Goal: Participate in discussion: Engage in conversation with other users on a specific topic

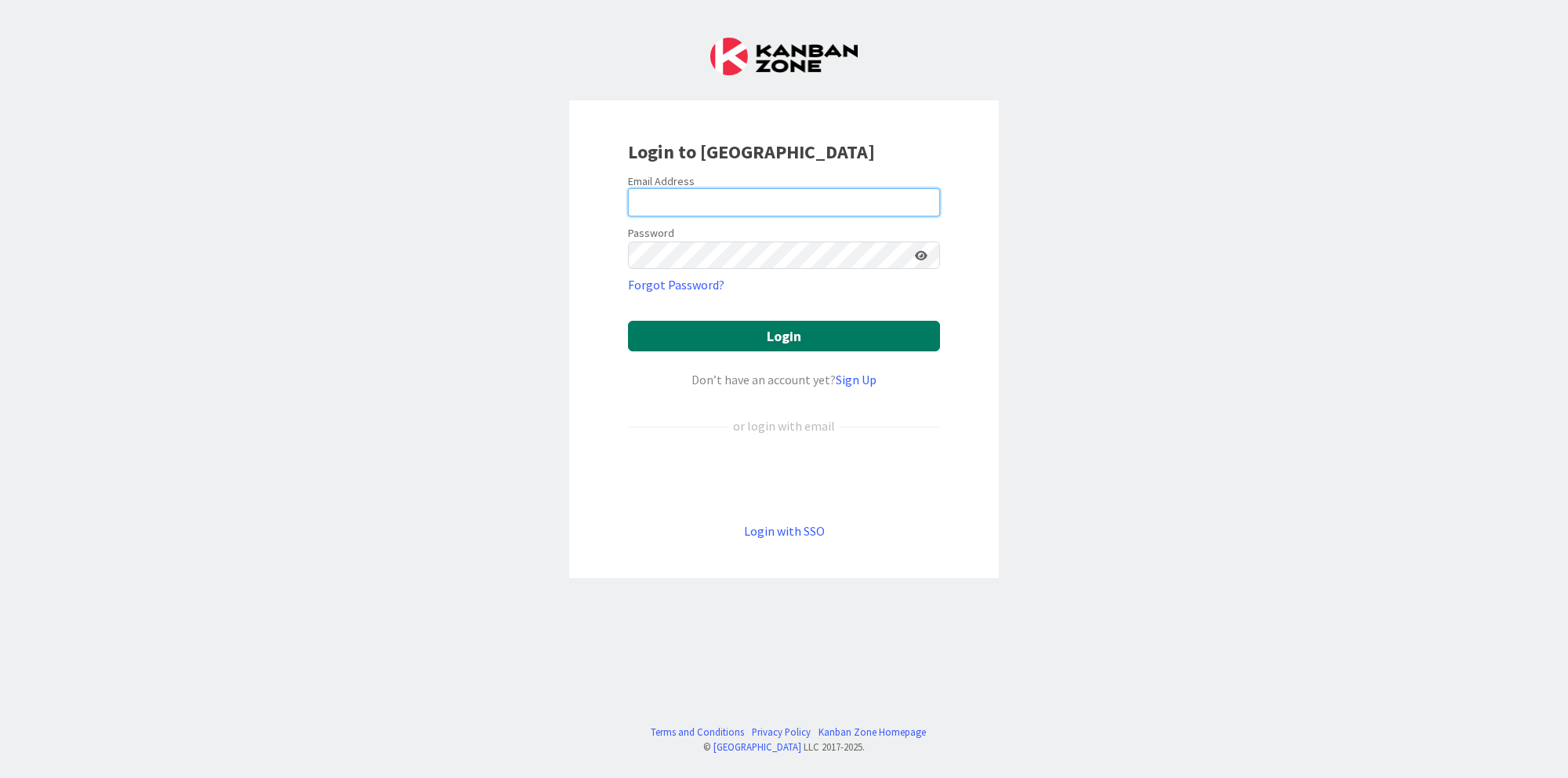
type input "[PERSON_NAME][EMAIL_ADDRESS][DOMAIN_NAME]"
click at [778, 335] on button "Login" at bounding box center [784, 336] width 312 height 31
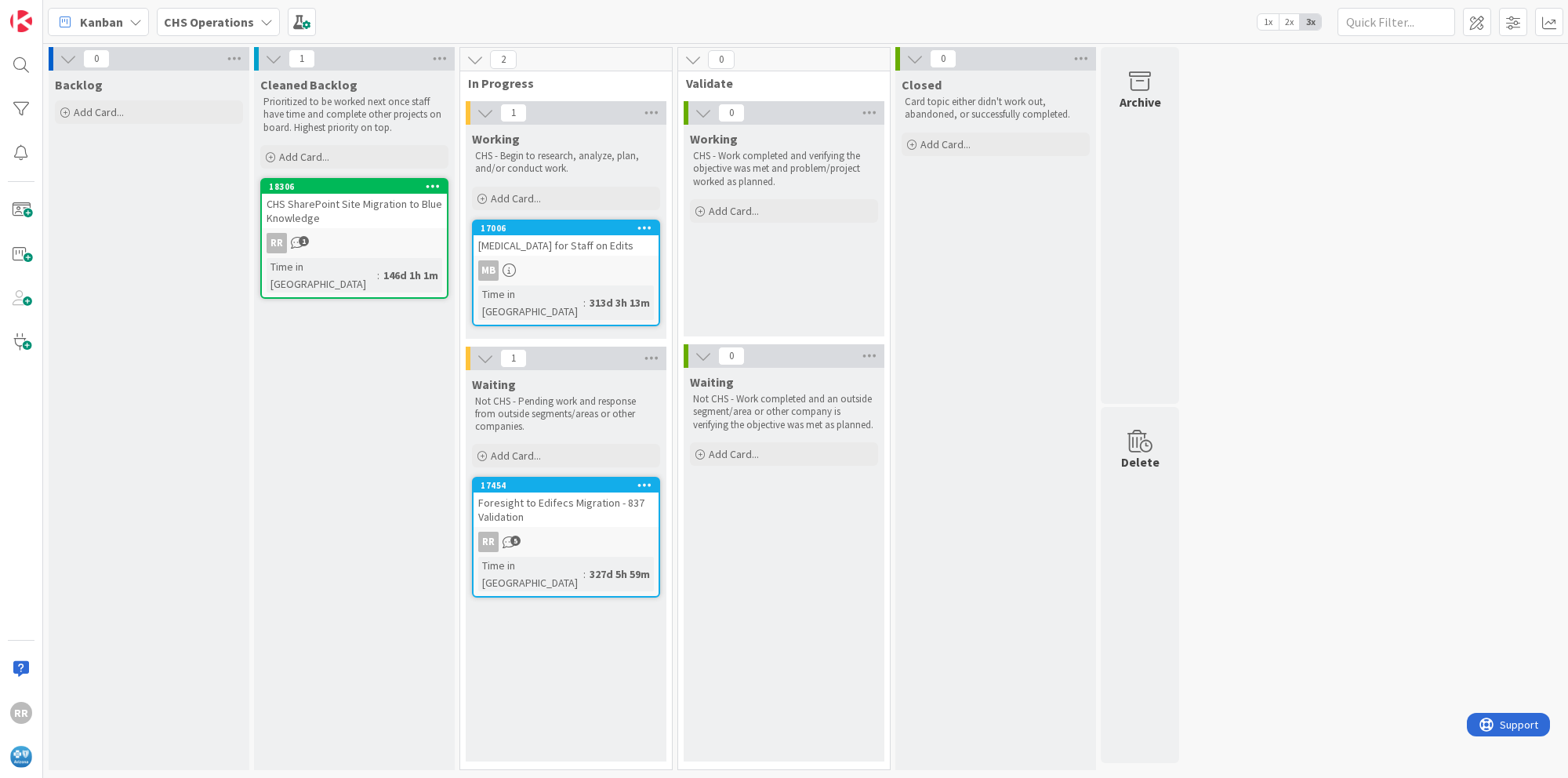
click at [265, 22] on icon at bounding box center [267, 22] width 13 height 13
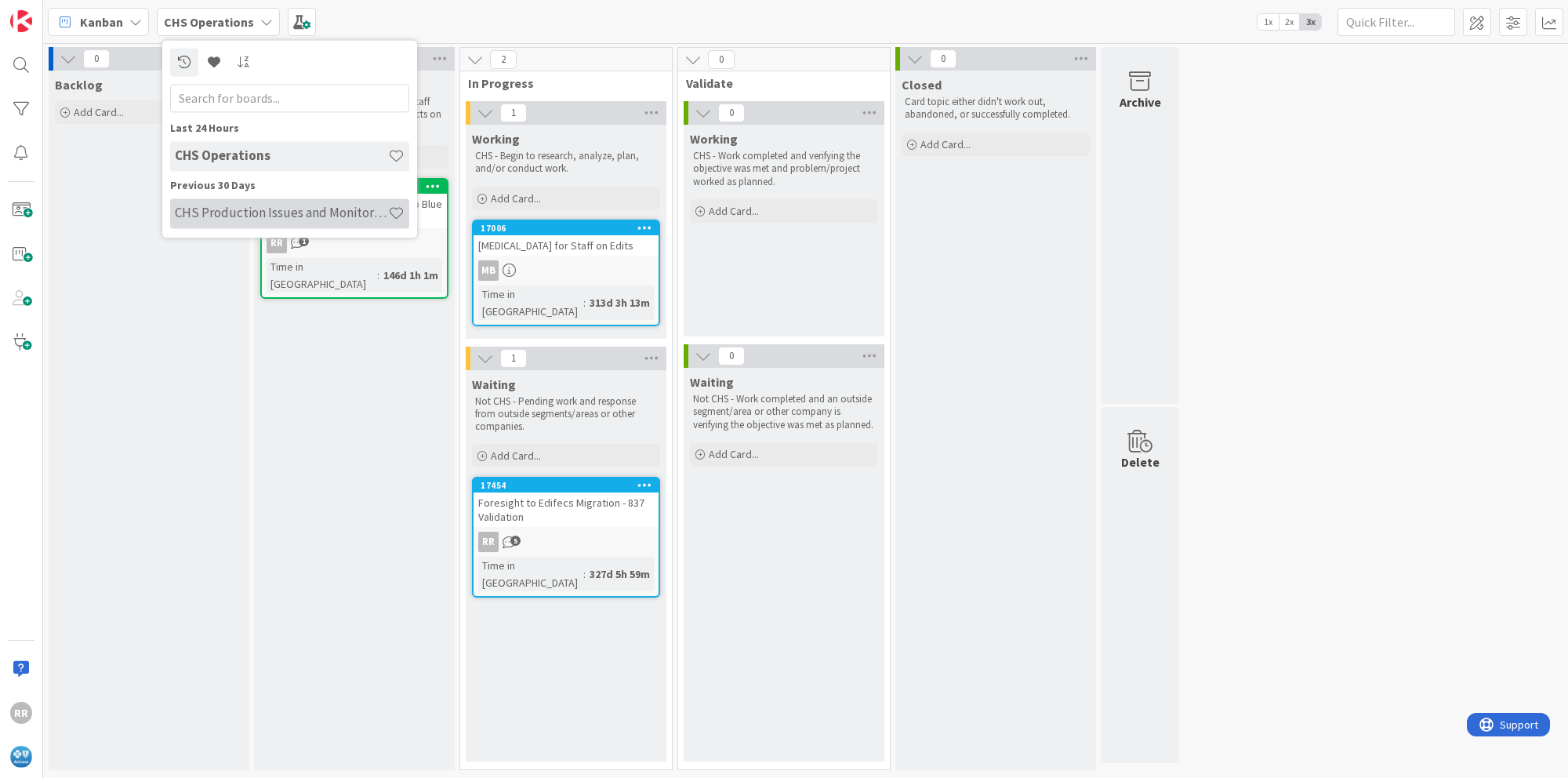
click at [236, 217] on h4 "CHS Production Issues and Monitoring" at bounding box center [281, 213] width 213 height 16
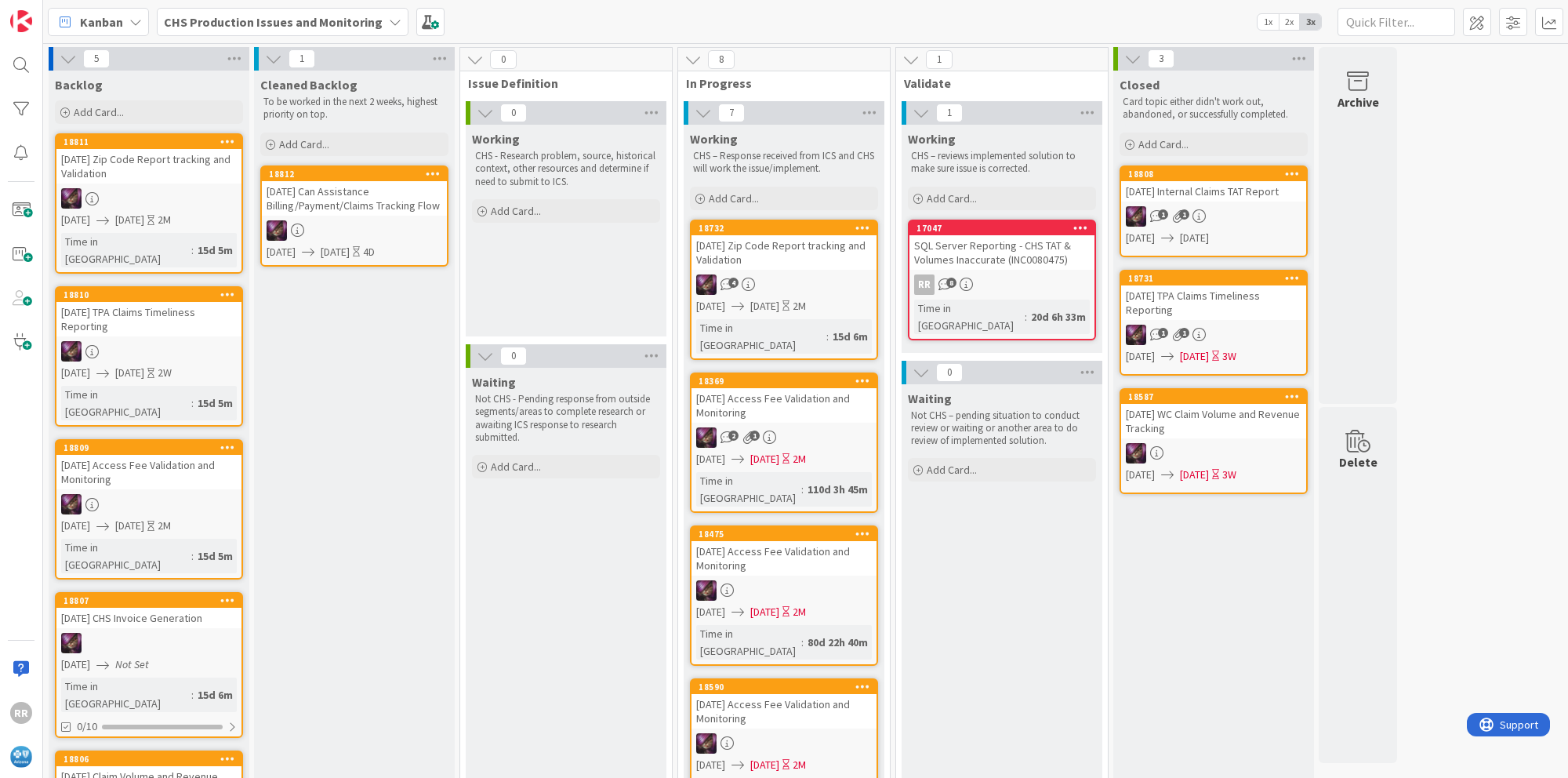
click at [341, 208] on div "July 2025 Can Assistance Billing/Payment/Claims Tracking Flow" at bounding box center [353, 198] width 185 height 34
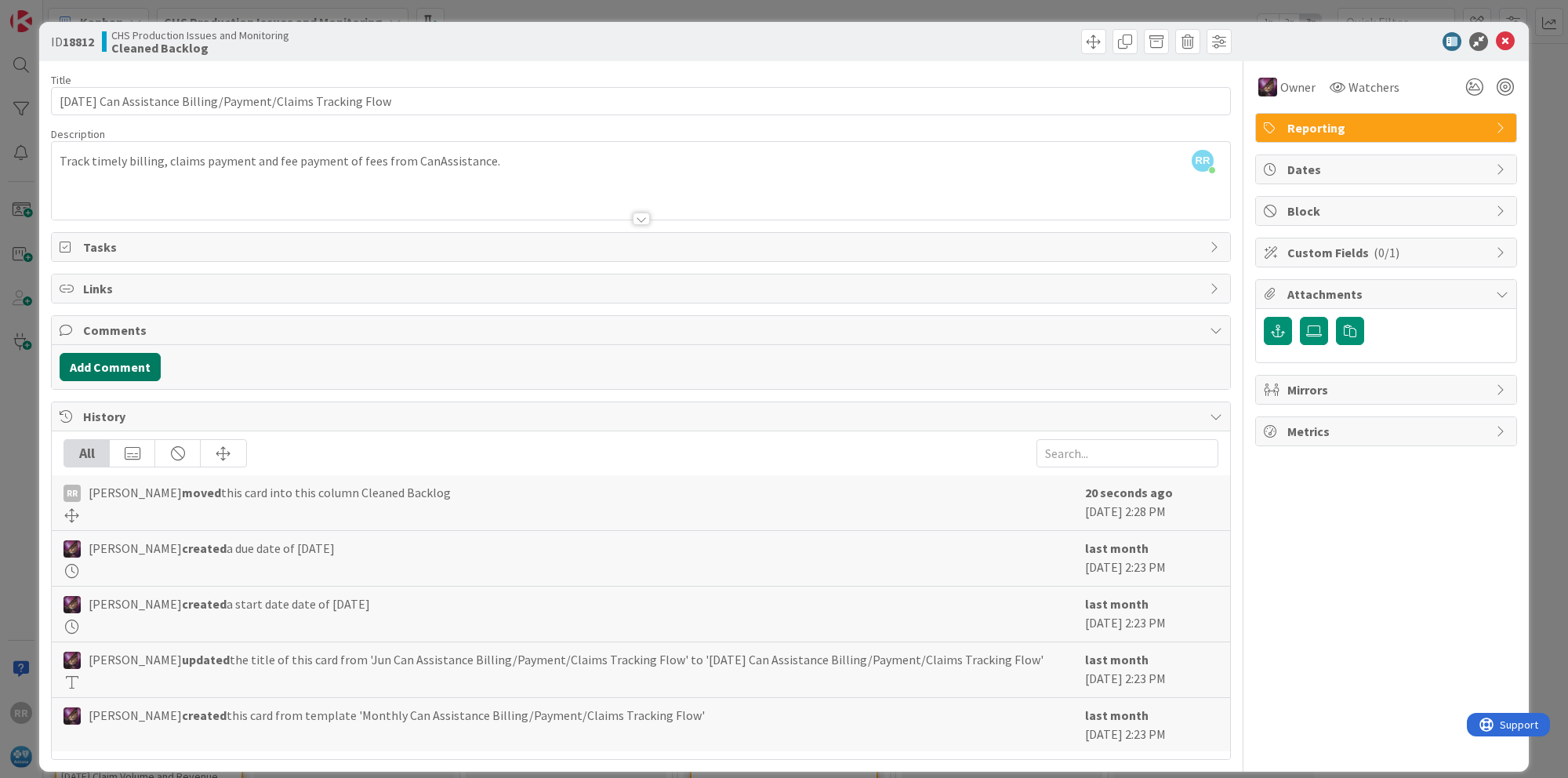
click at [119, 369] on button "Add Comment" at bounding box center [109, 367] width 101 height 28
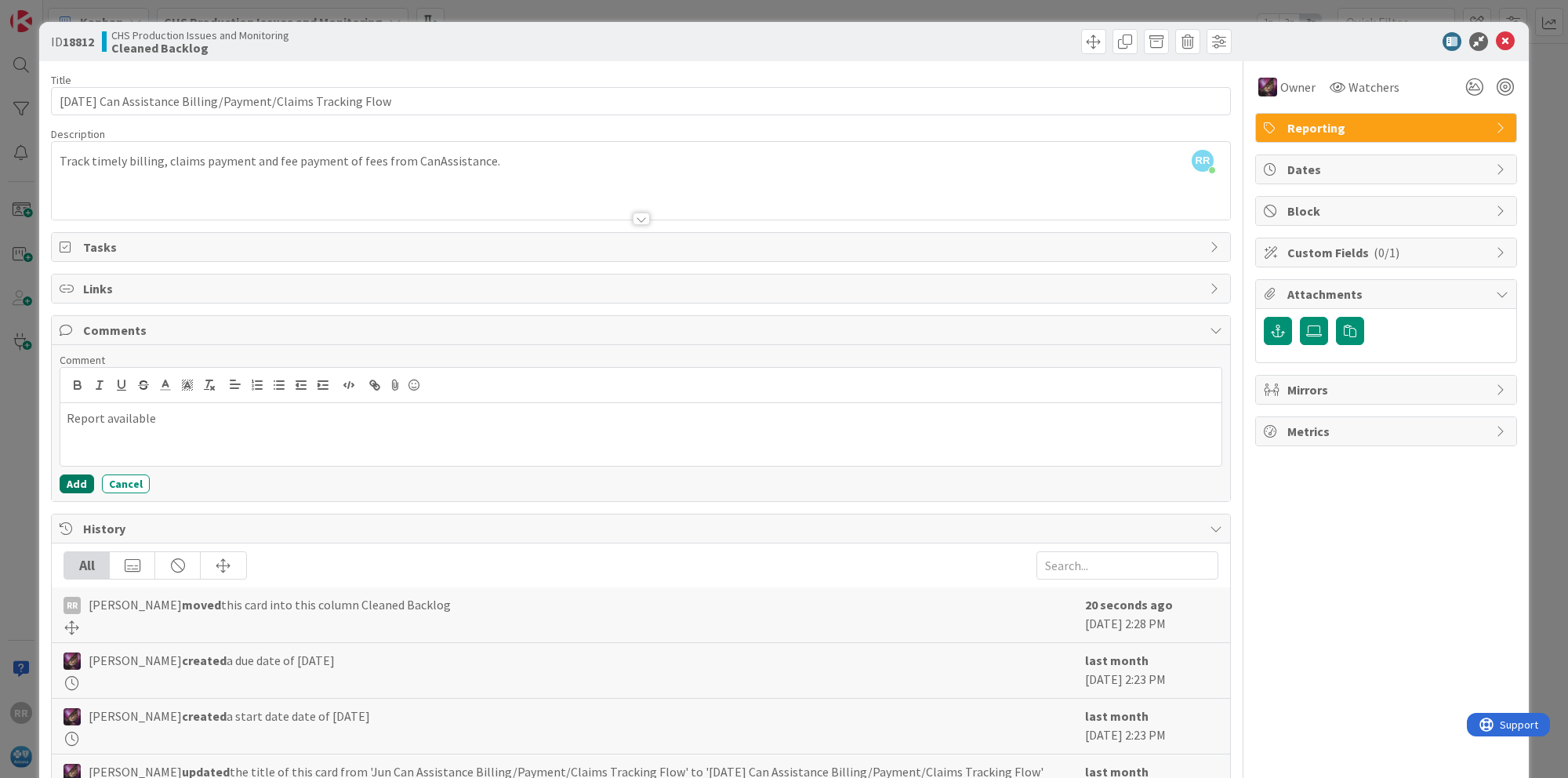
click at [75, 489] on button "Add" at bounding box center [76, 484] width 34 height 19
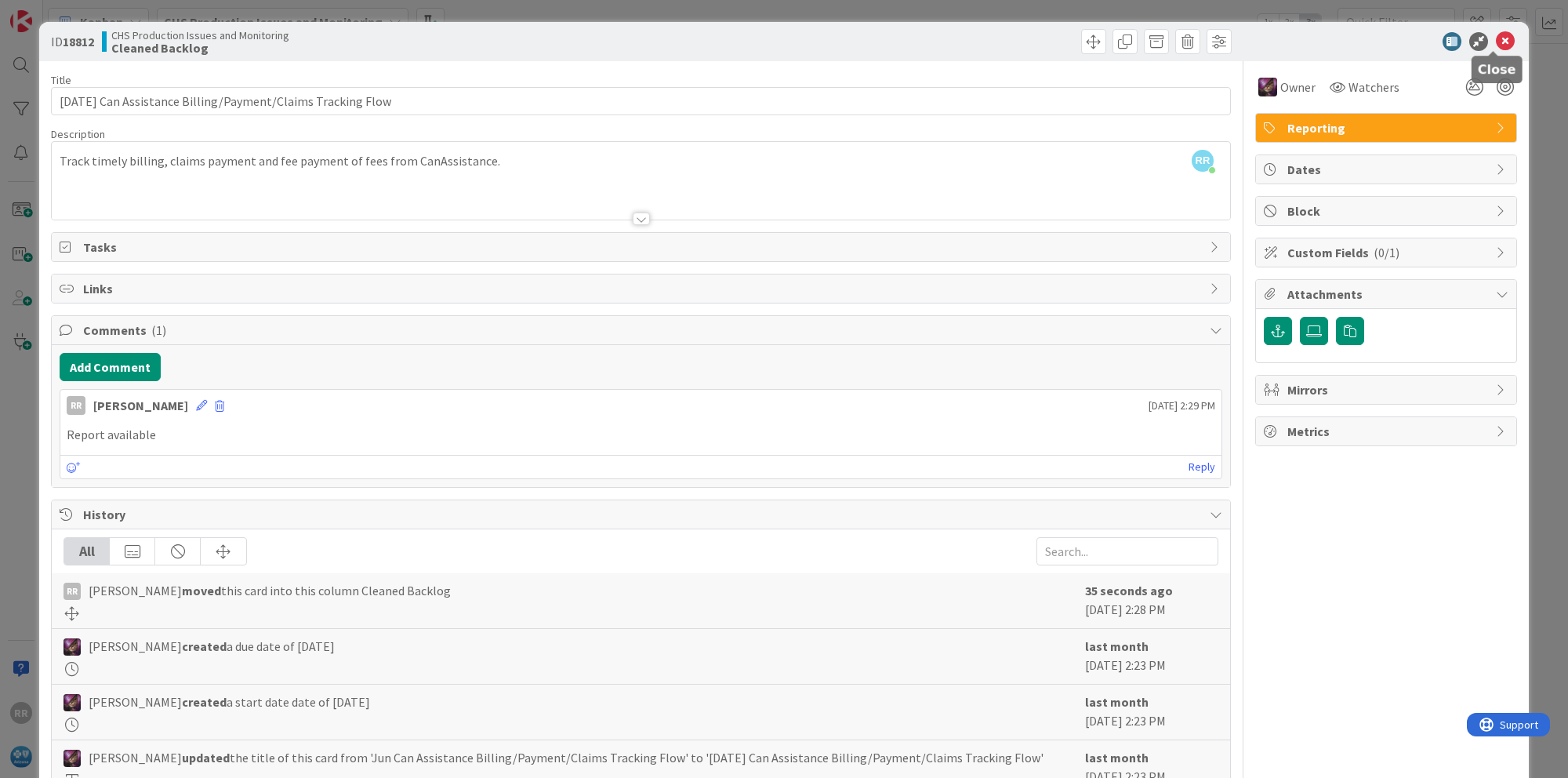
click at [1497, 45] on icon at bounding box center [1506, 42] width 19 height 19
